Goal: Navigation & Orientation: Understand site structure

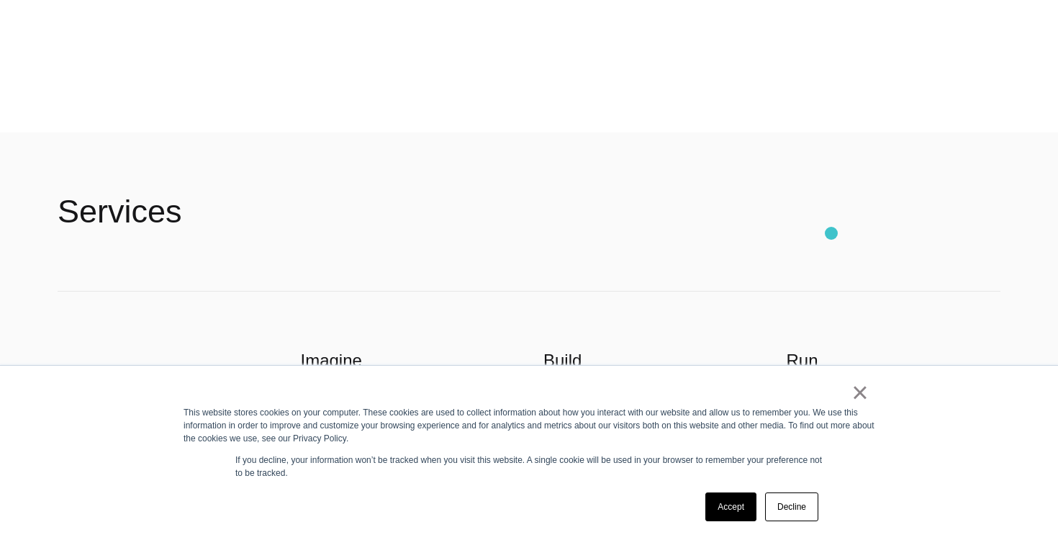
scroll to position [3110, 0]
click at [718, 510] on link "Accept" at bounding box center [731, 506] width 51 height 29
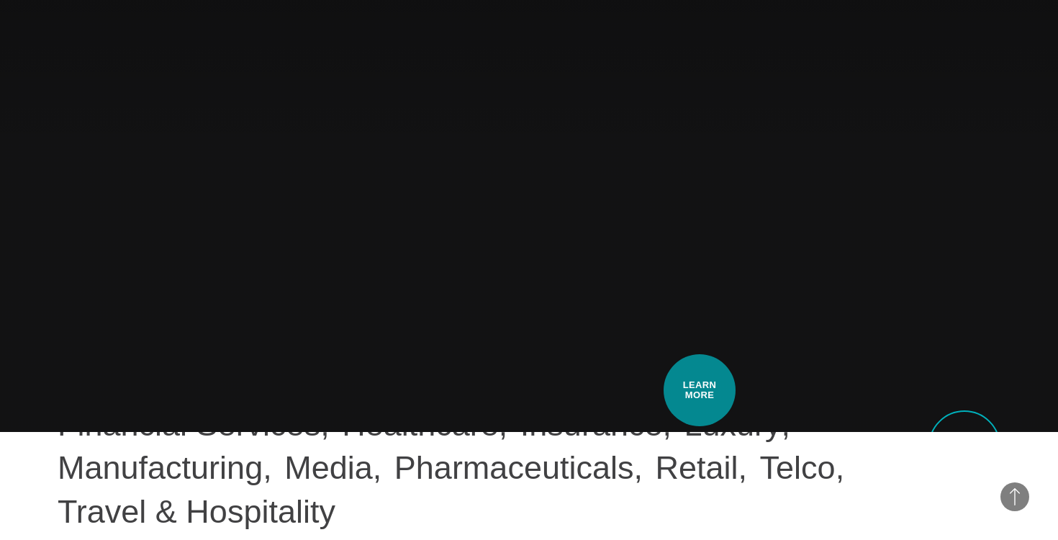
scroll to position [0, 0]
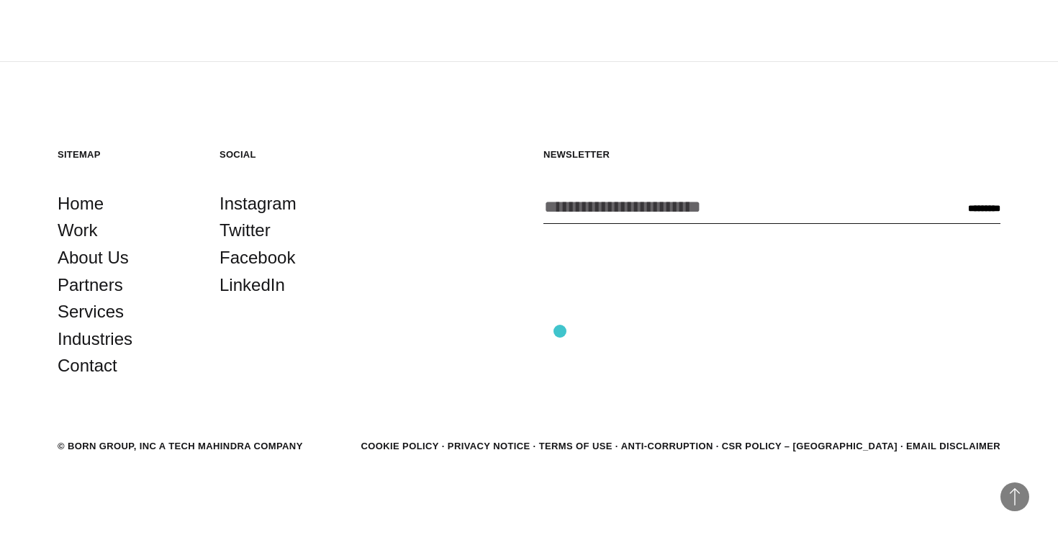
scroll to position [3973, 0]
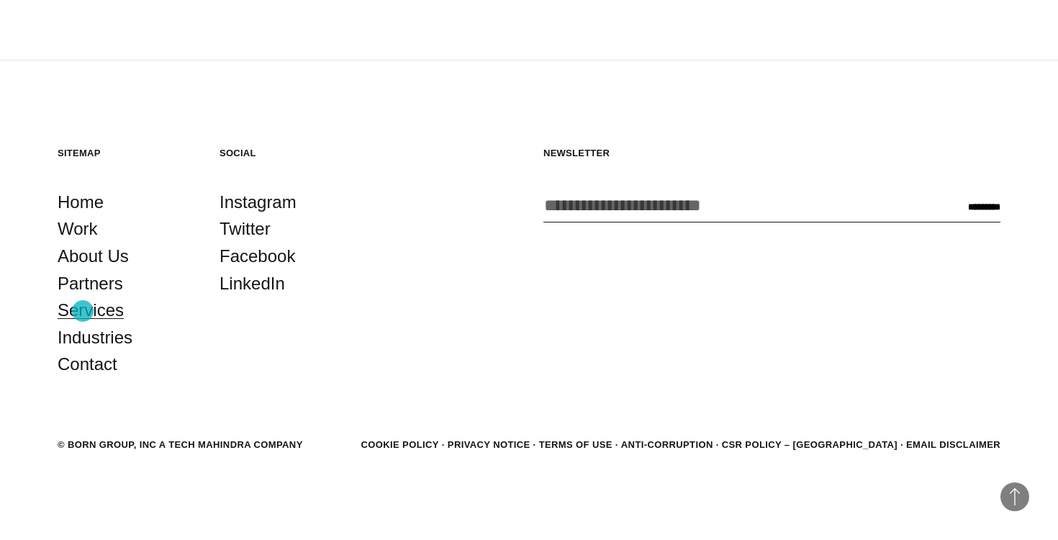
click at [83, 311] on link "Services" at bounding box center [91, 310] width 66 height 27
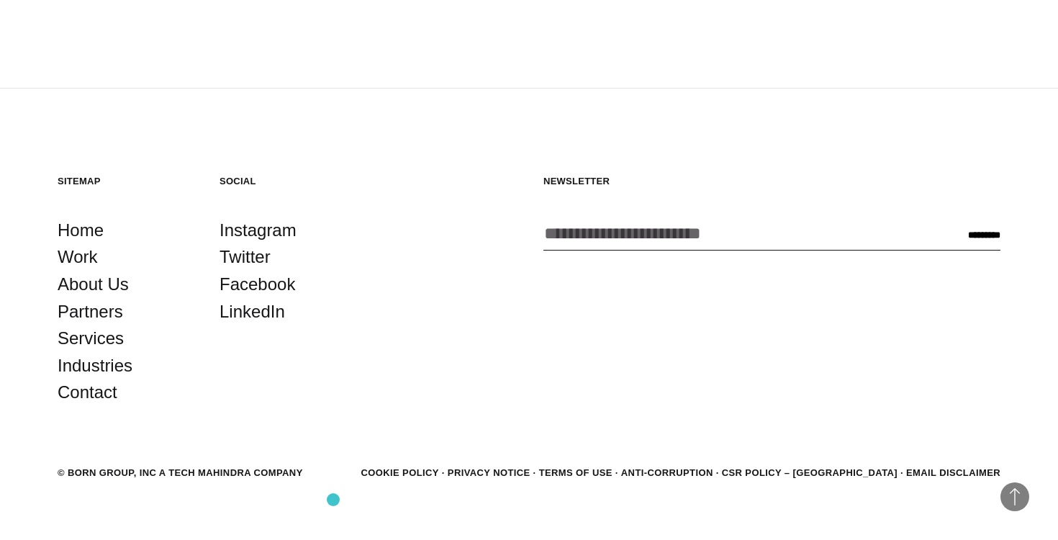
scroll to position [3009, 0]
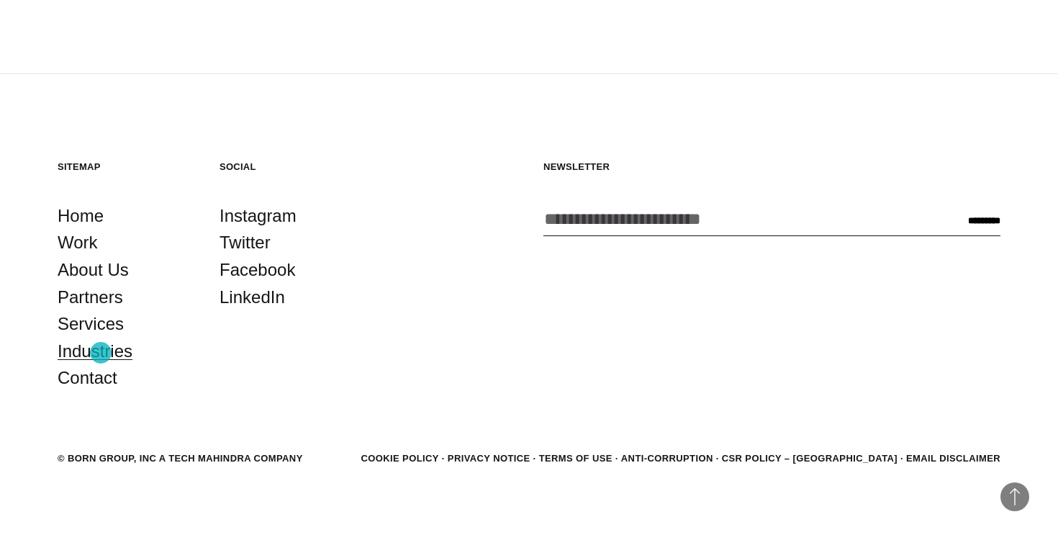
click at [101, 353] on link "Industries" at bounding box center [95, 351] width 75 height 27
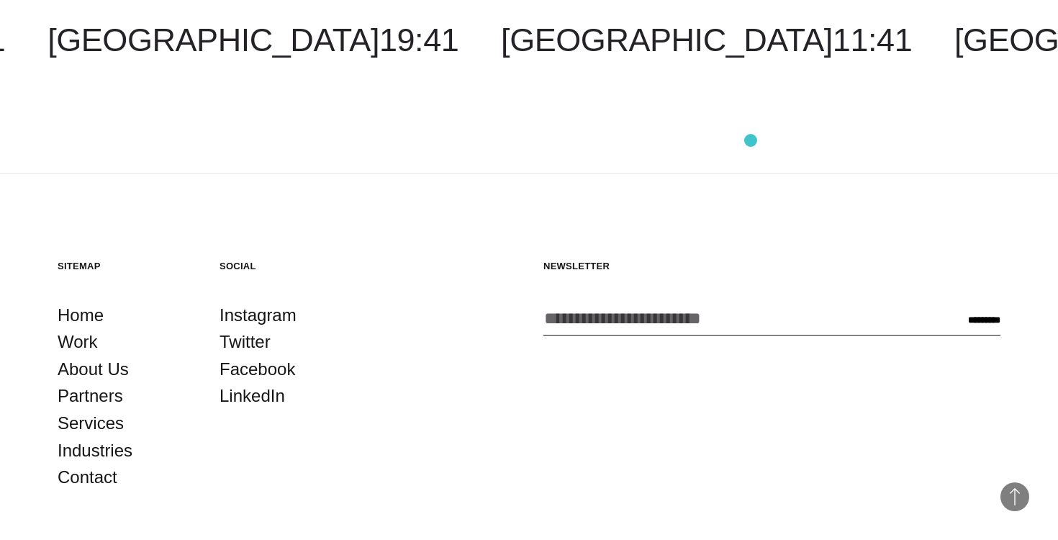
scroll to position [2326, 0]
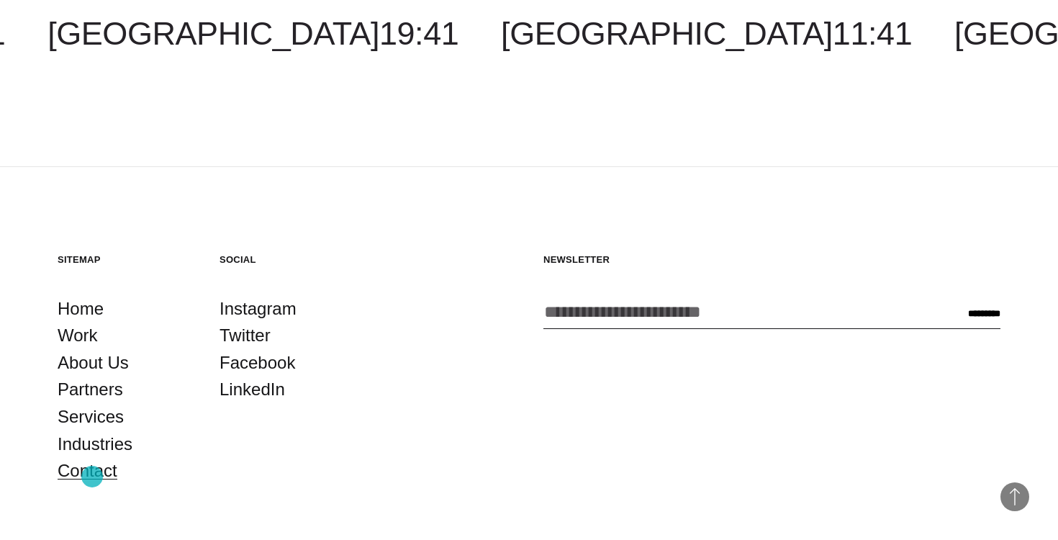
click at [92, 477] on link "Contact" at bounding box center [88, 470] width 60 height 27
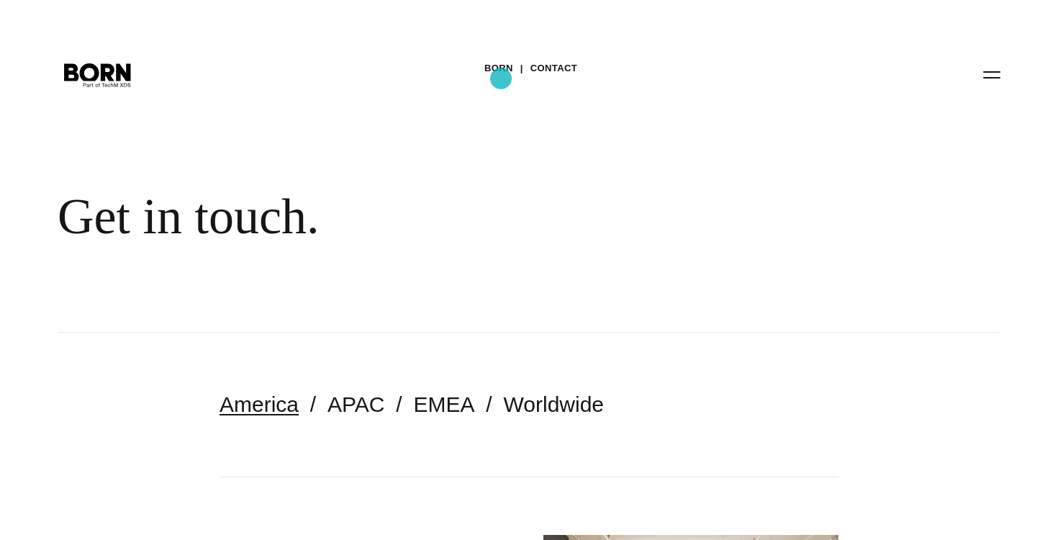
click at [501, 78] on link "BORN" at bounding box center [499, 69] width 29 height 22
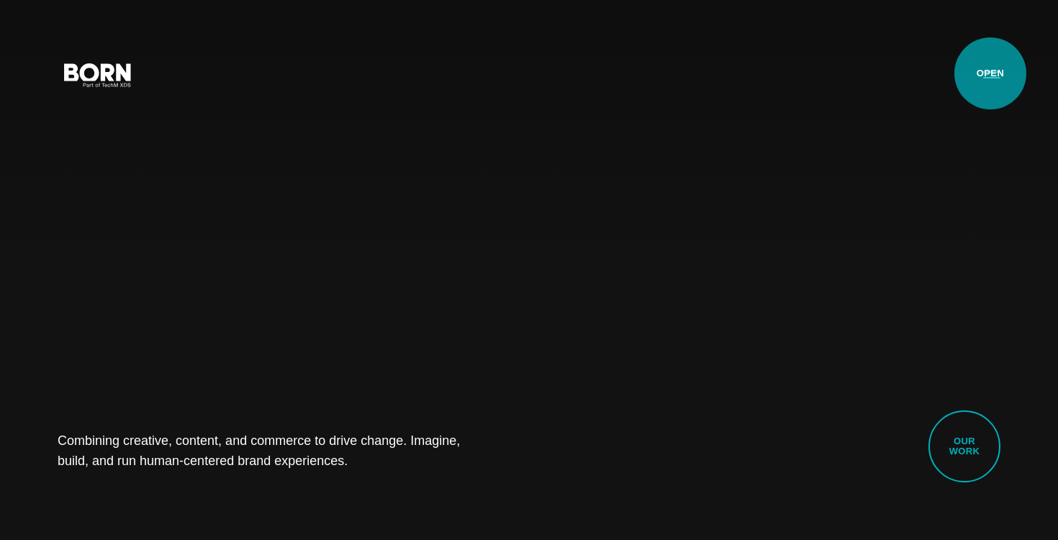
click at [991, 73] on button "Primary Menu" at bounding box center [992, 74] width 35 height 30
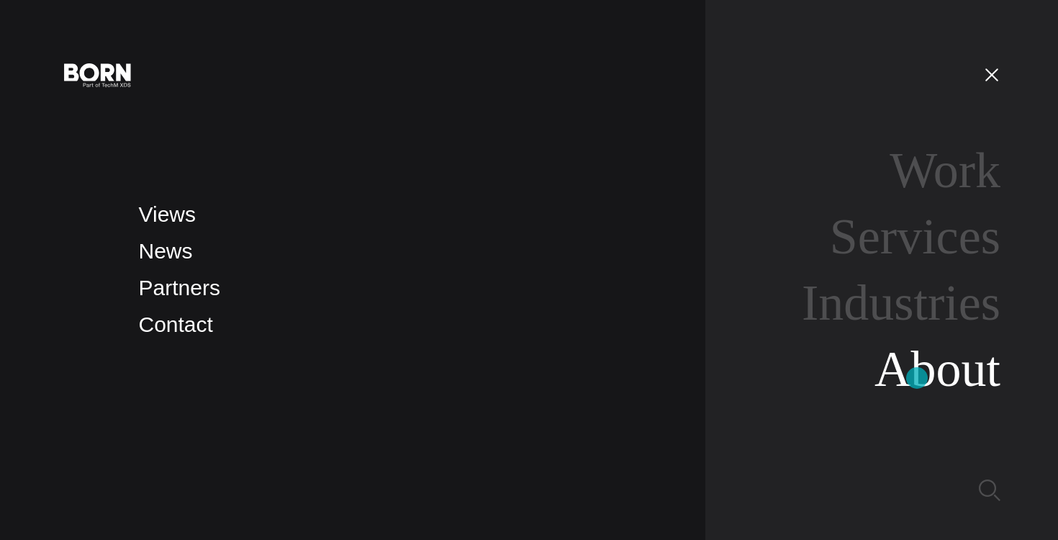
click at [917, 378] on link "About" at bounding box center [938, 368] width 126 height 55
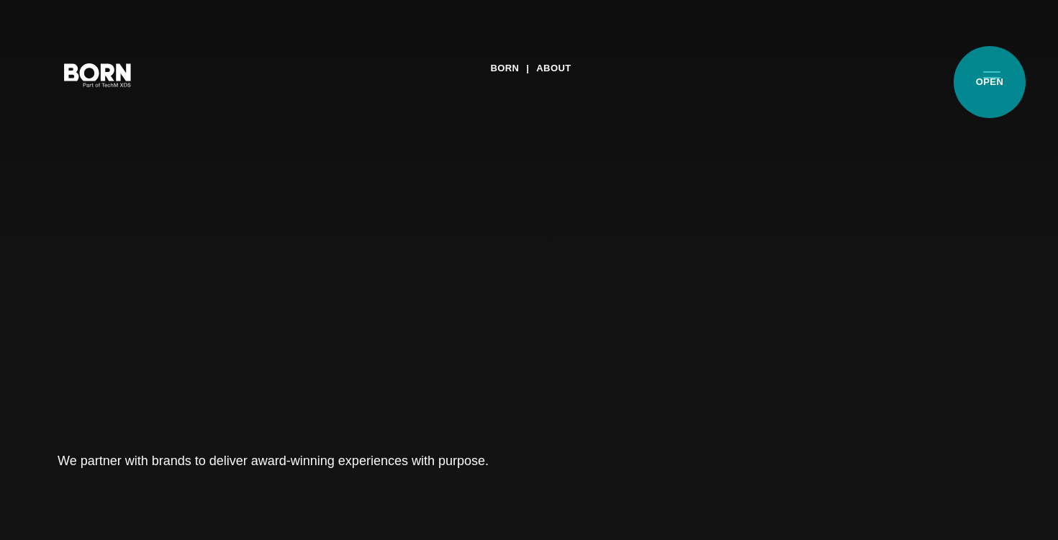
click at [990, 82] on button "Primary Menu" at bounding box center [992, 74] width 35 height 30
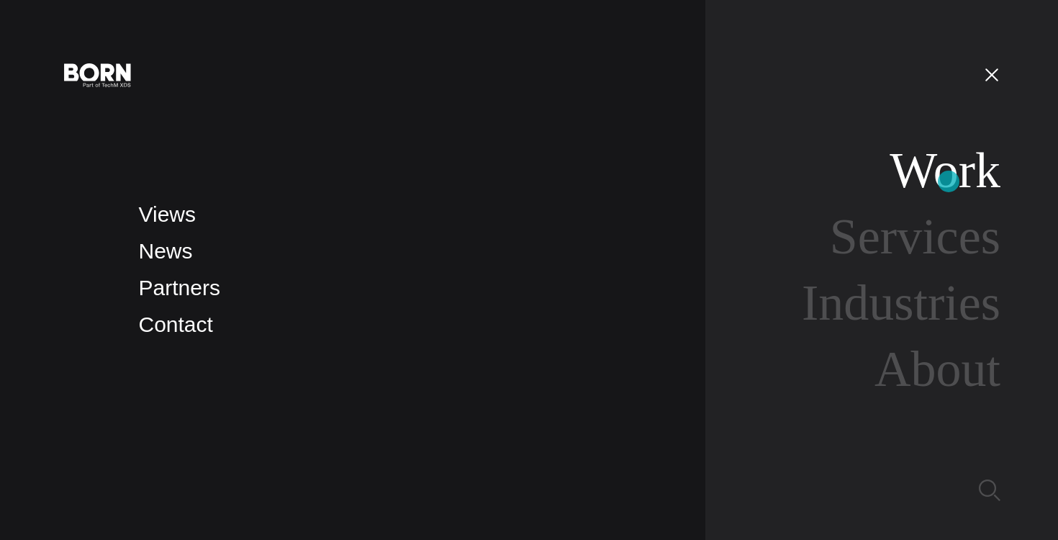
click at [949, 181] on link "Work" at bounding box center [945, 170] width 111 height 55
